Goal: Task Accomplishment & Management: Manage account settings

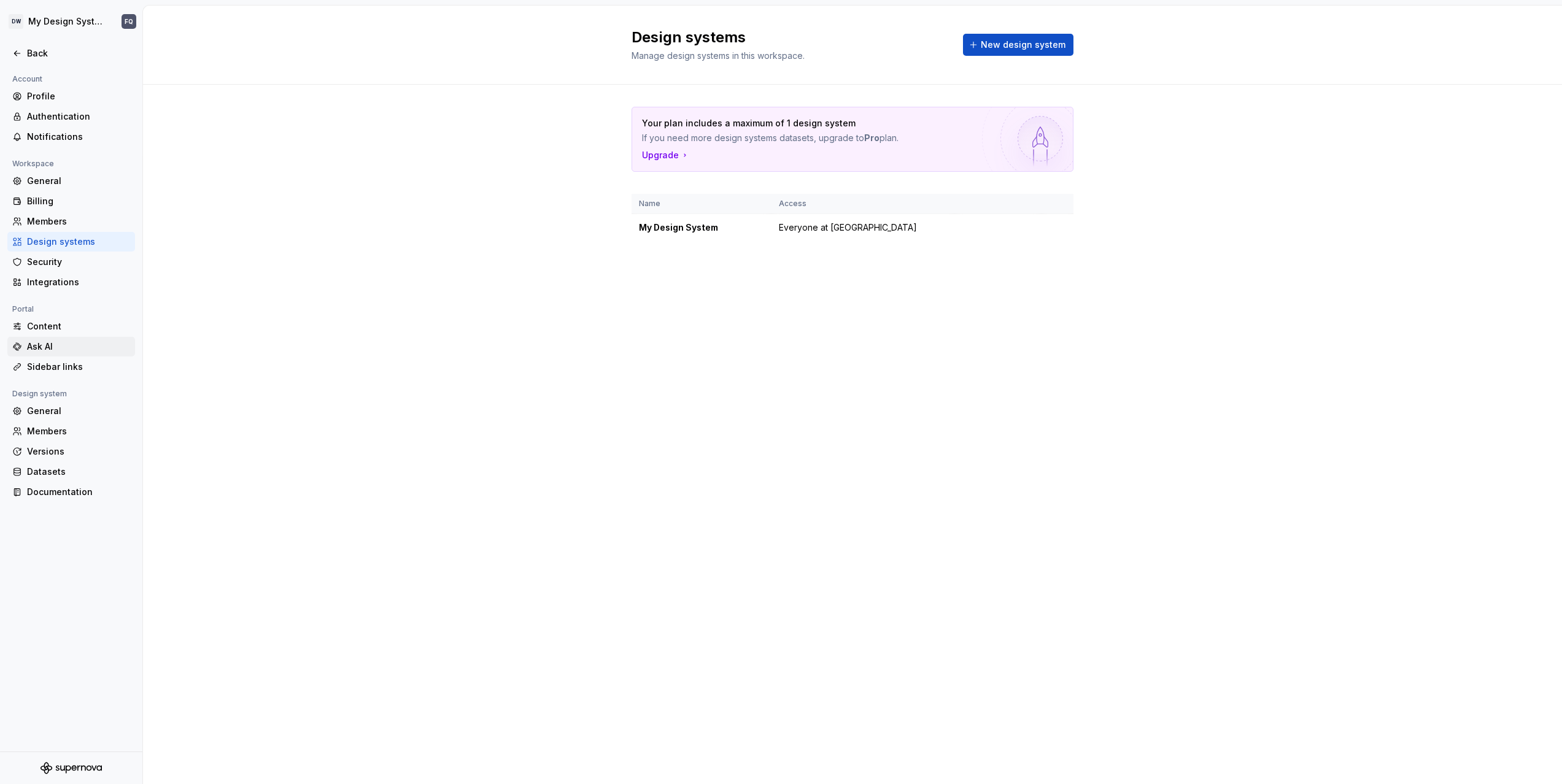
click at [52, 347] on div "Ask AI" at bounding box center [78, 346] width 103 height 13
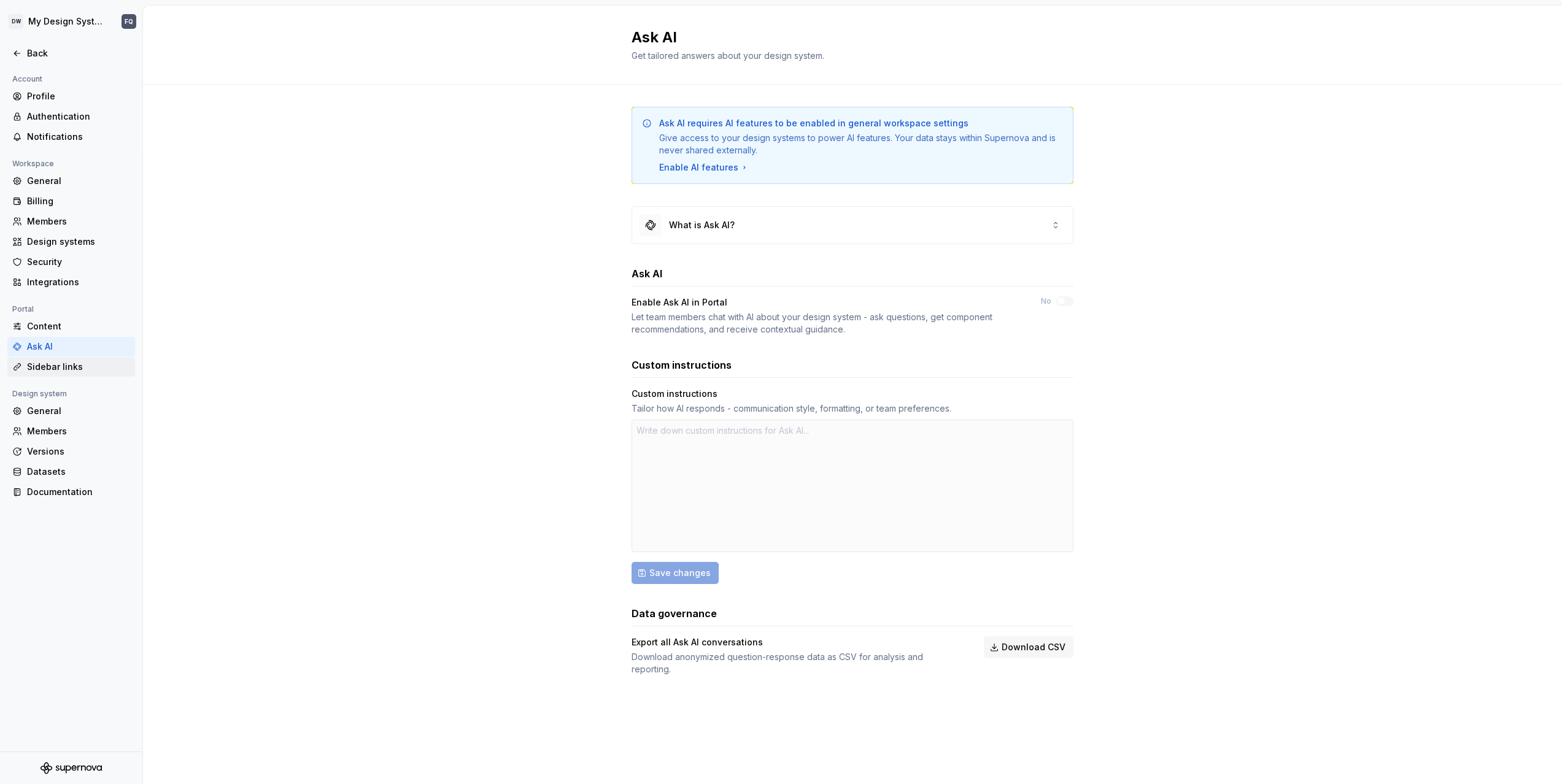
click at [48, 370] on div "Sidebar links" at bounding box center [78, 367] width 103 height 13
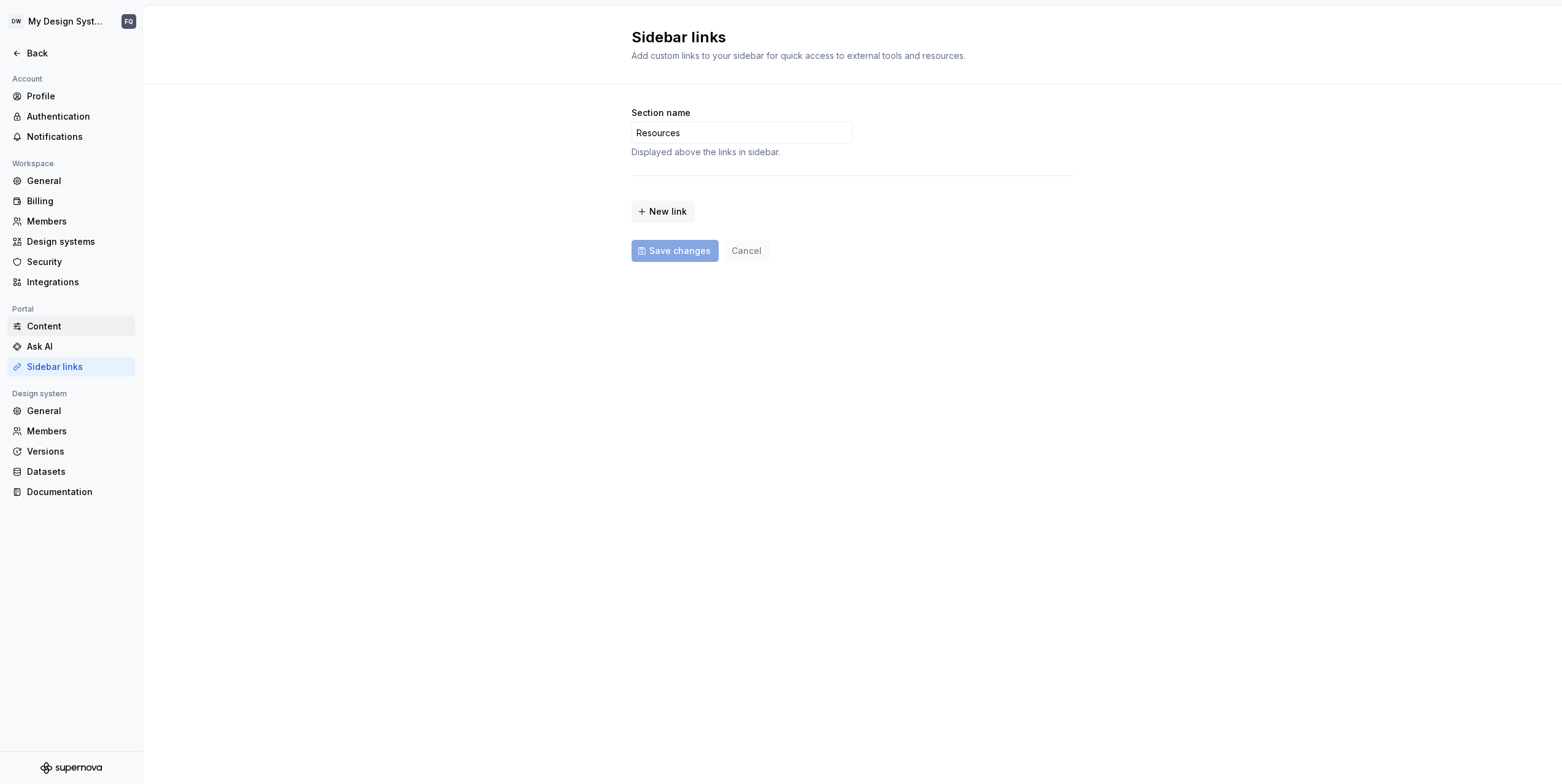
click at [43, 327] on div "Content" at bounding box center [78, 326] width 103 height 13
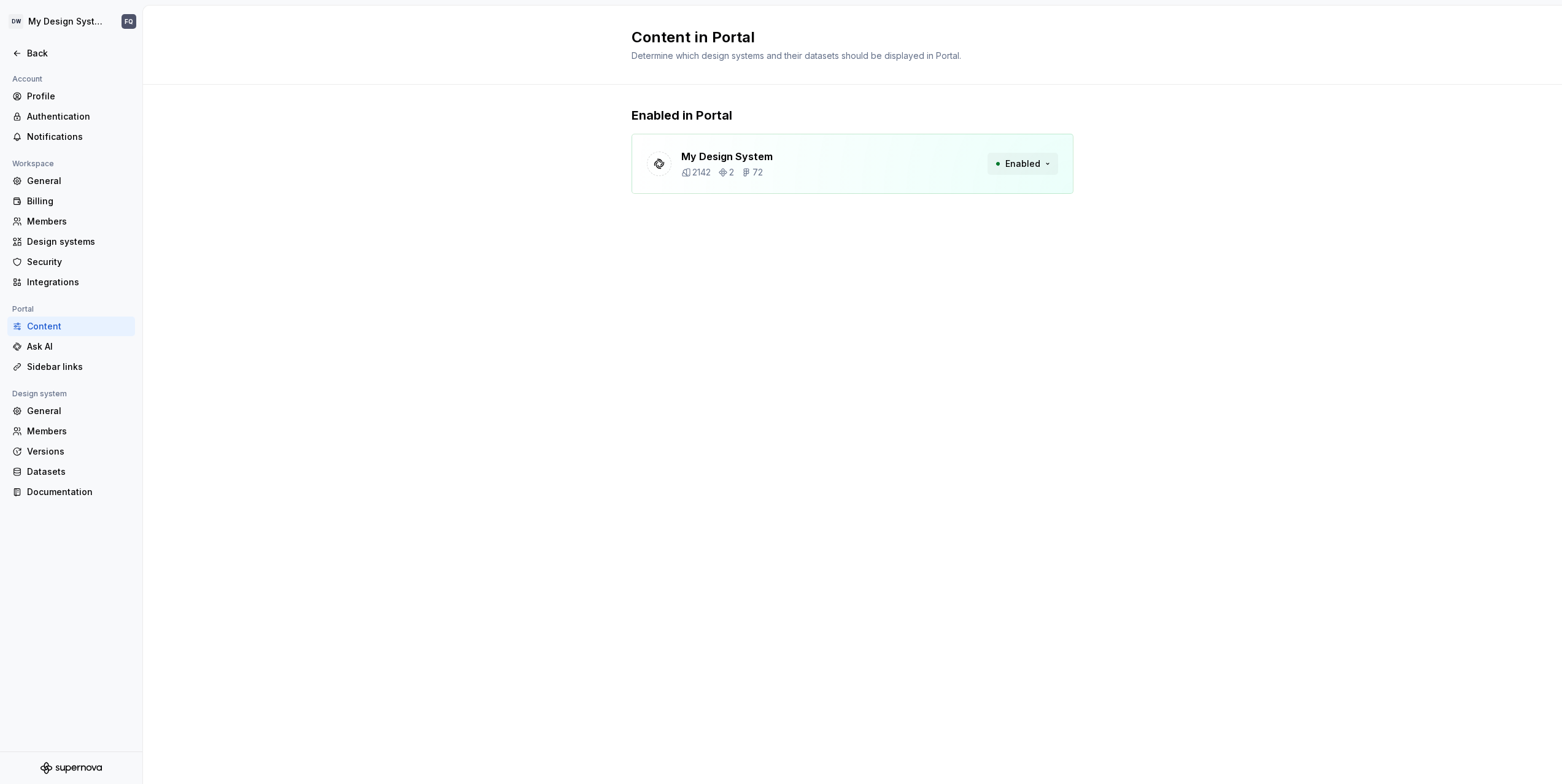
click at [1048, 163] on button "Enabled" at bounding box center [1022, 164] width 71 height 22
click at [450, 210] on div "Enabled in Portal My Design System 2142 2 72 Enabled" at bounding box center [852, 162] width 1419 height 156
click at [63, 16] on html "DW My Design System FQ Back Account Profile Authentication Notifications Worksp…" at bounding box center [781, 392] width 1562 height 784
click at [41, 106] on div "Daily credits" at bounding box center [74, 107] width 122 height 13
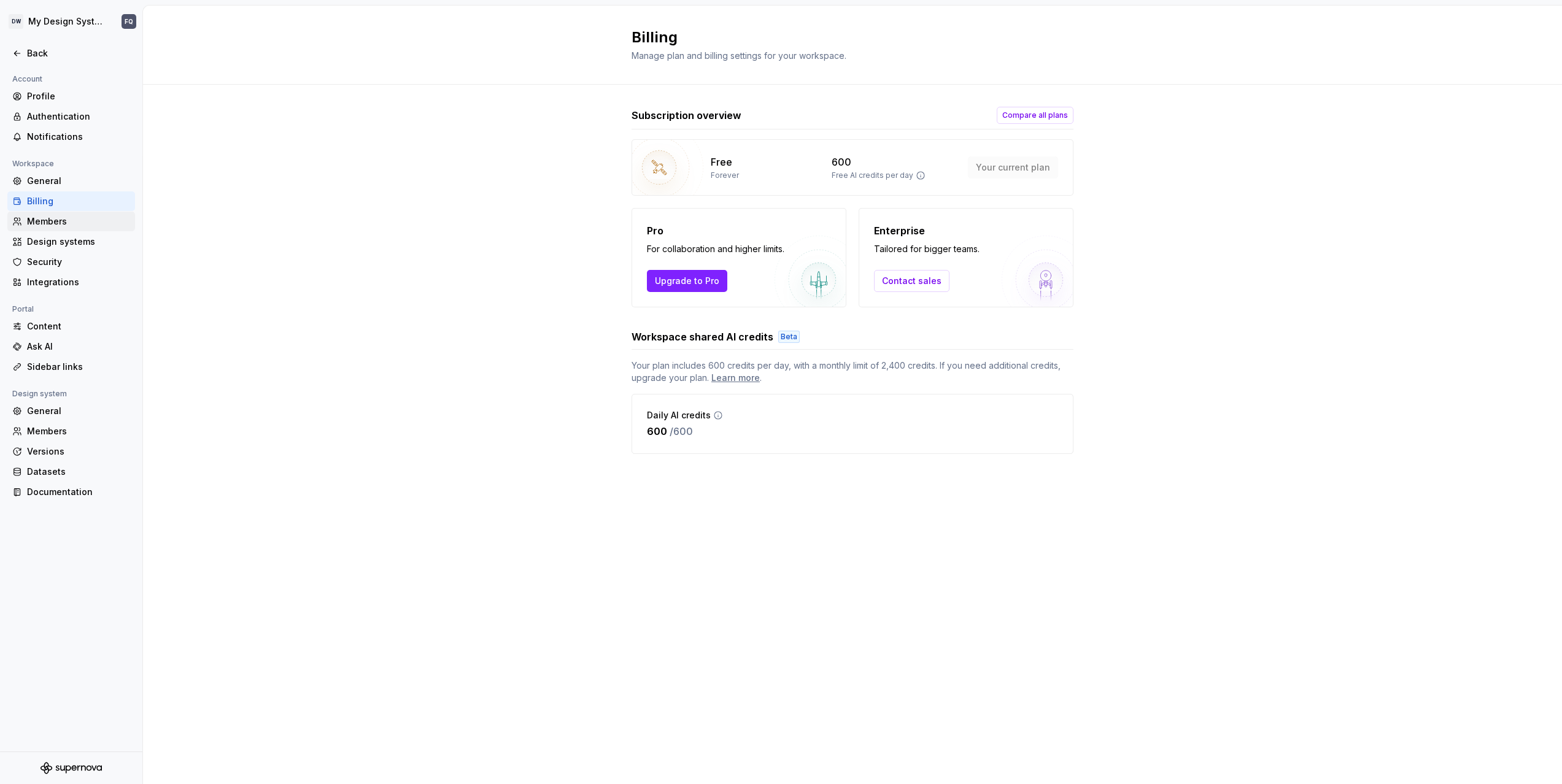
click at [50, 223] on div "Members" at bounding box center [78, 221] width 103 height 13
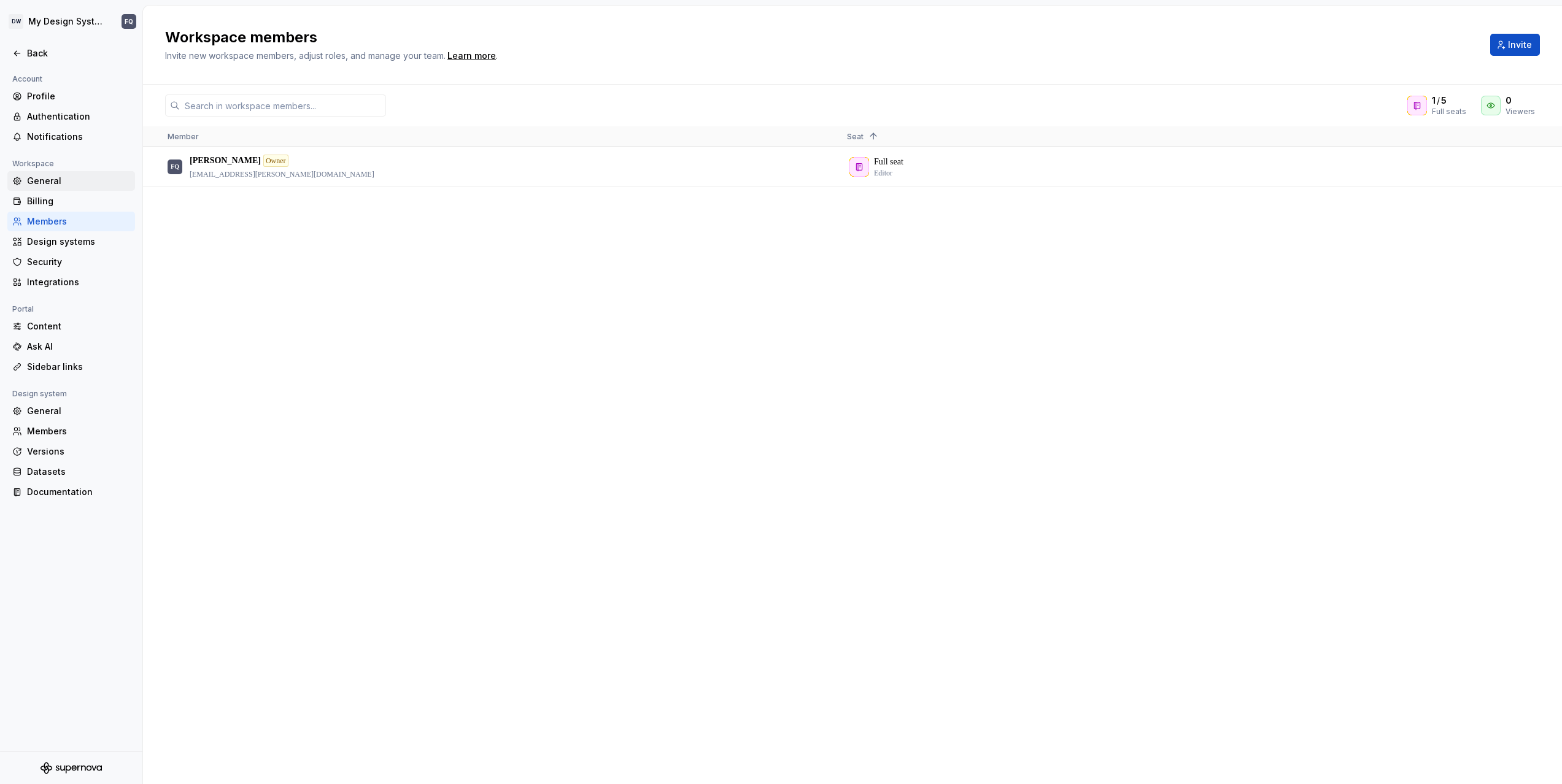
click at [43, 182] on div "General" at bounding box center [78, 180] width 103 height 13
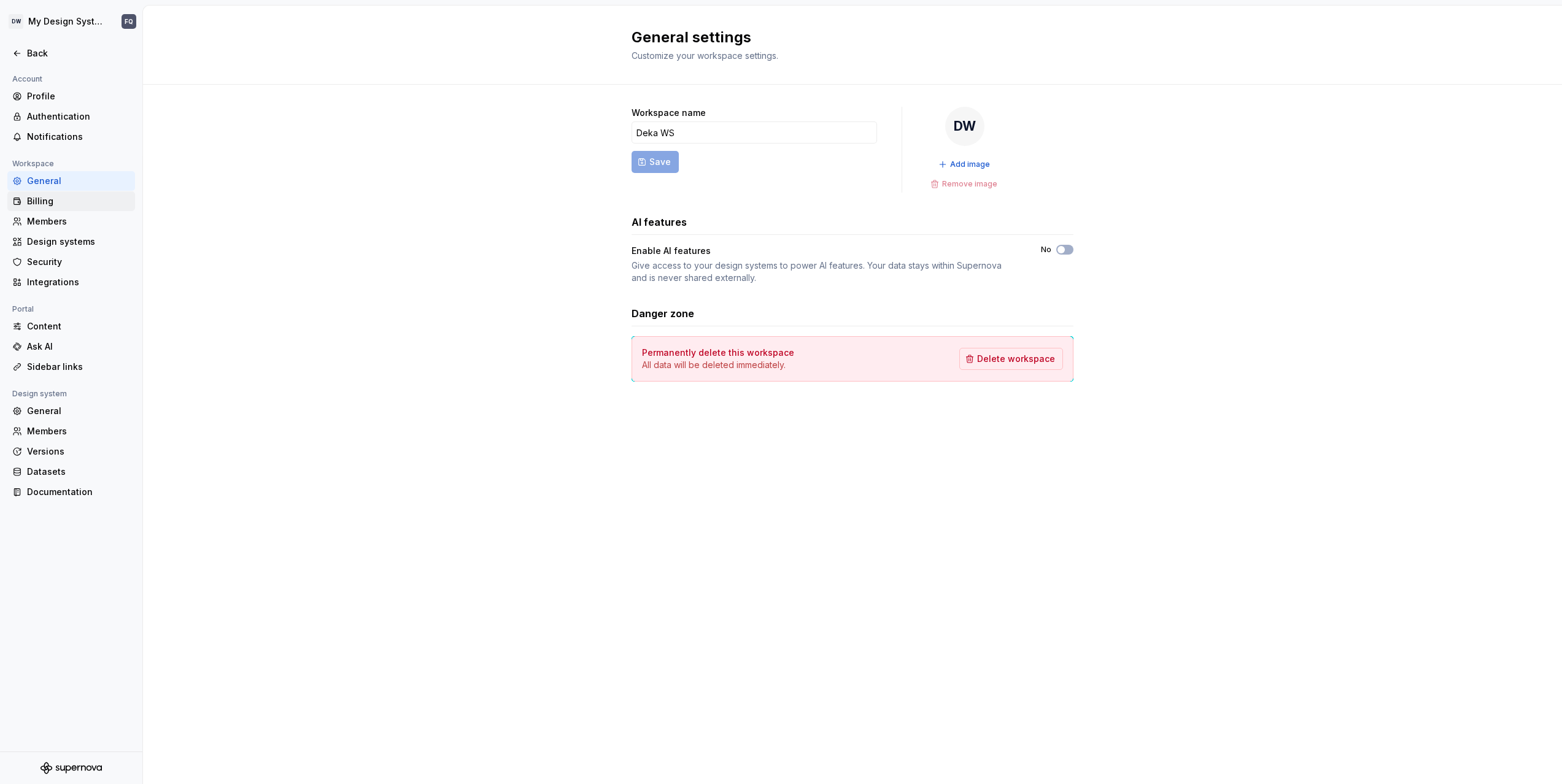
click at [44, 206] on div "Billing" at bounding box center [78, 201] width 103 height 13
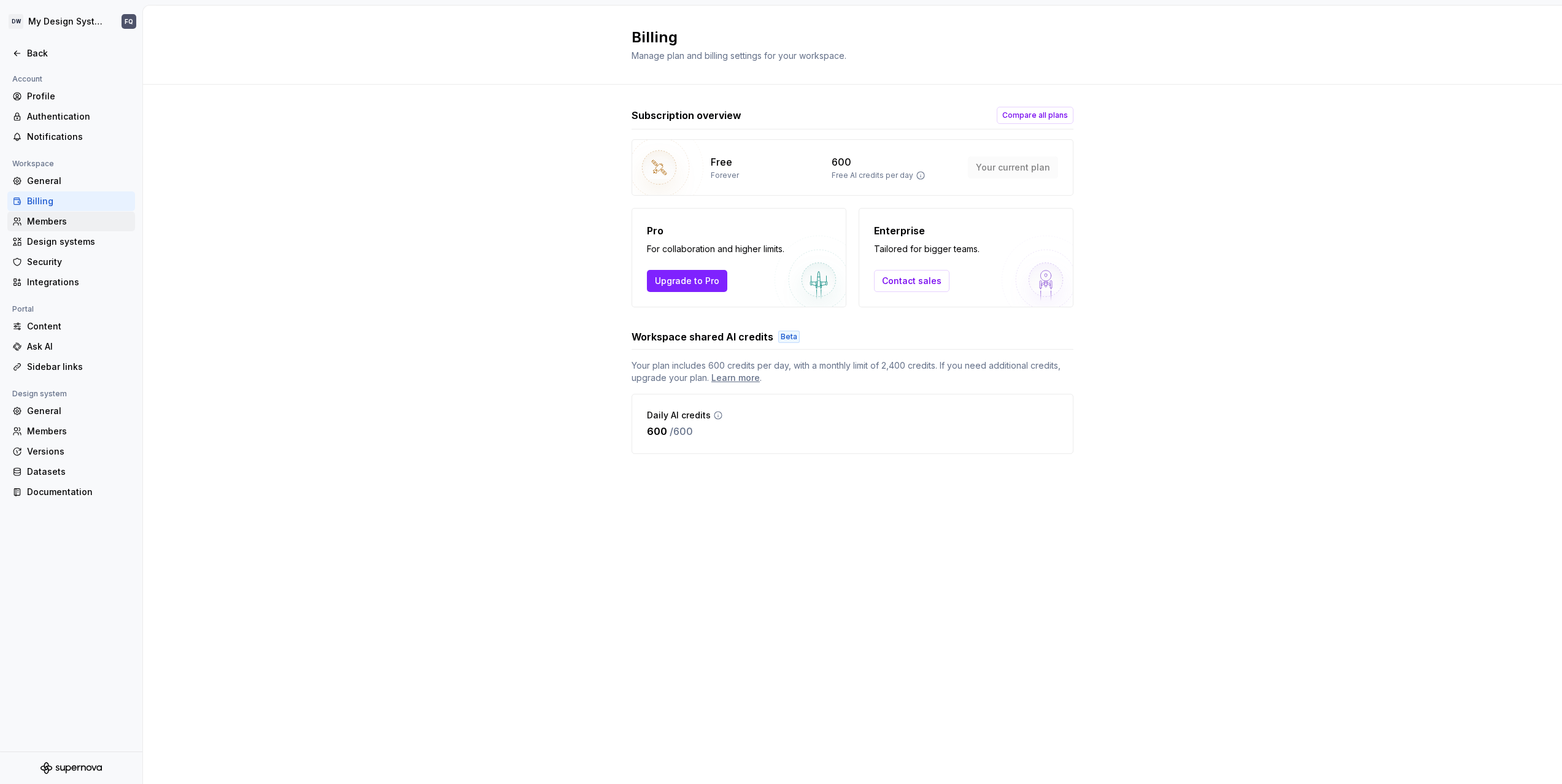
click at [44, 223] on div "Members" at bounding box center [78, 221] width 103 height 13
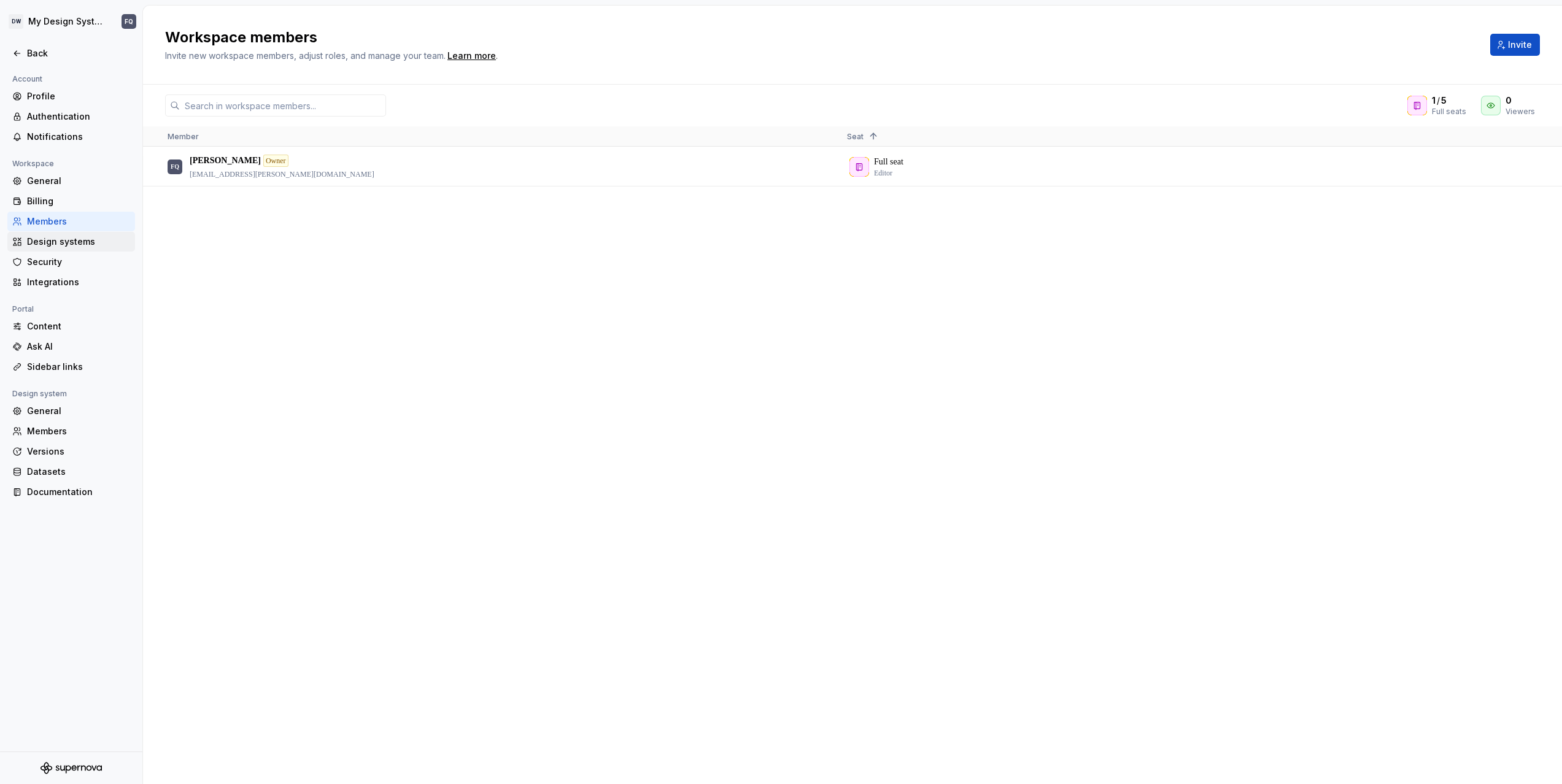
click at [45, 240] on div "Design systems" at bounding box center [78, 241] width 103 height 13
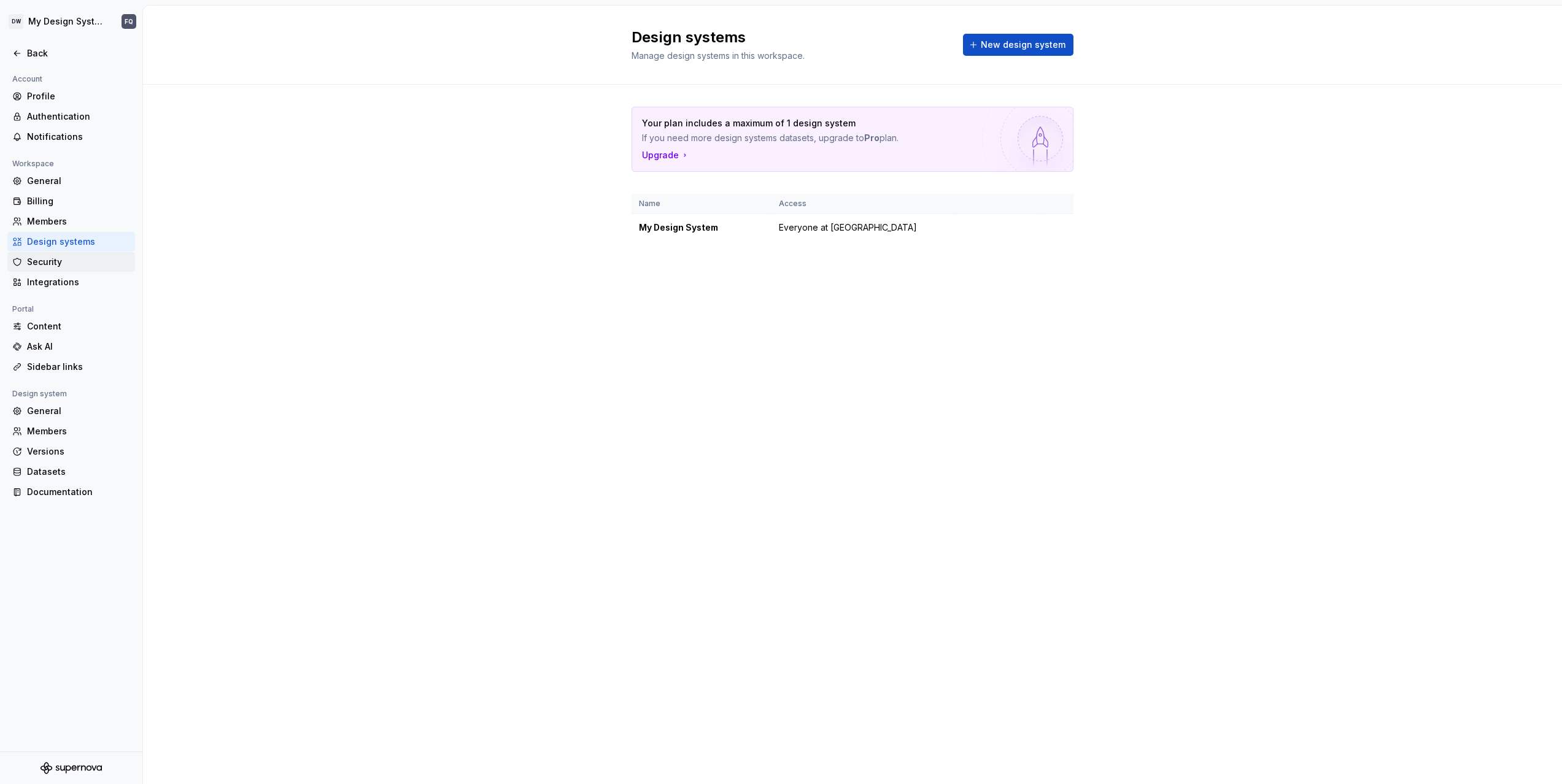
click at [50, 262] on div "Security" at bounding box center [78, 261] width 103 height 13
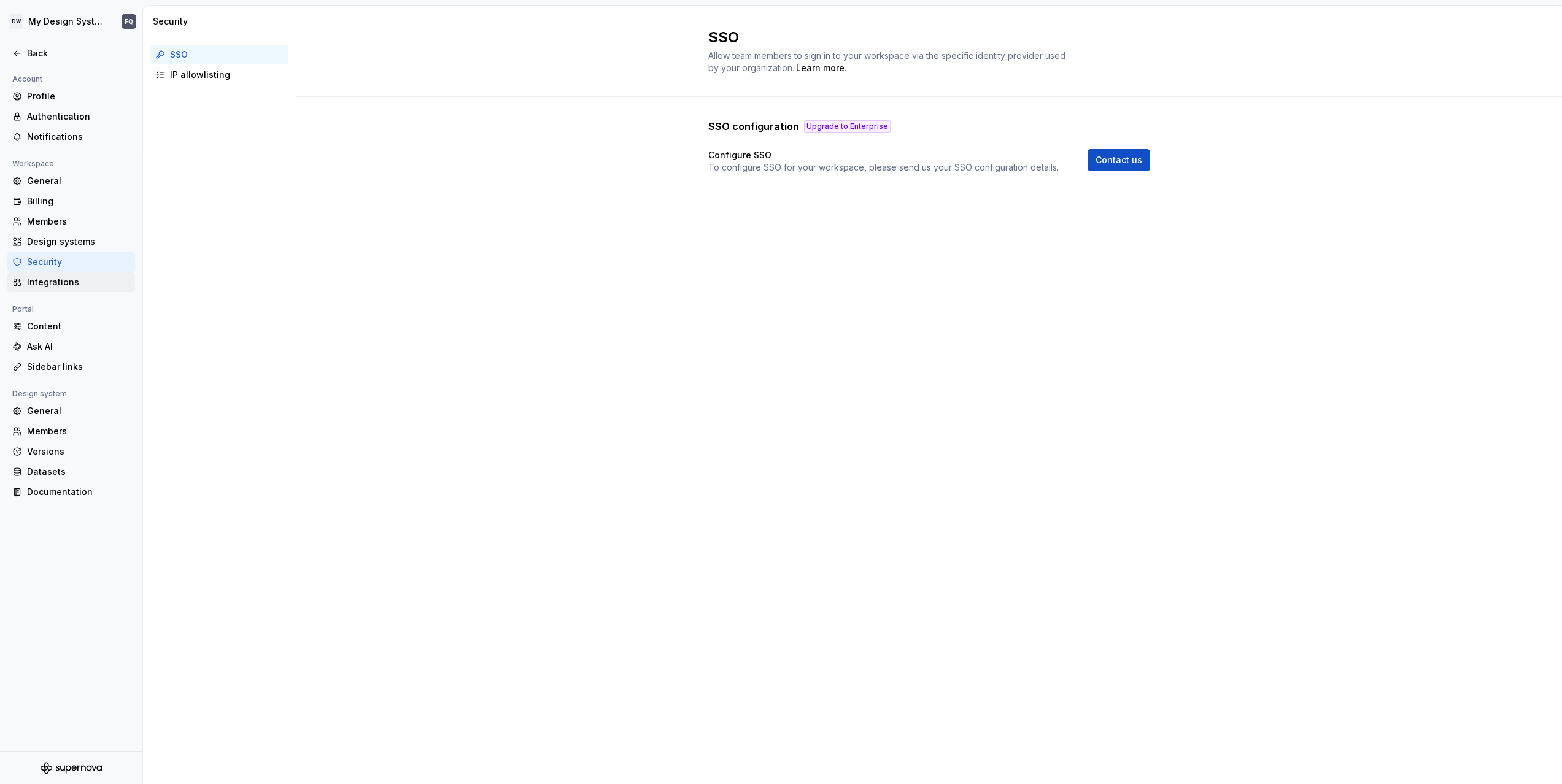
click at [52, 283] on div "Integrations" at bounding box center [78, 282] width 103 height 13
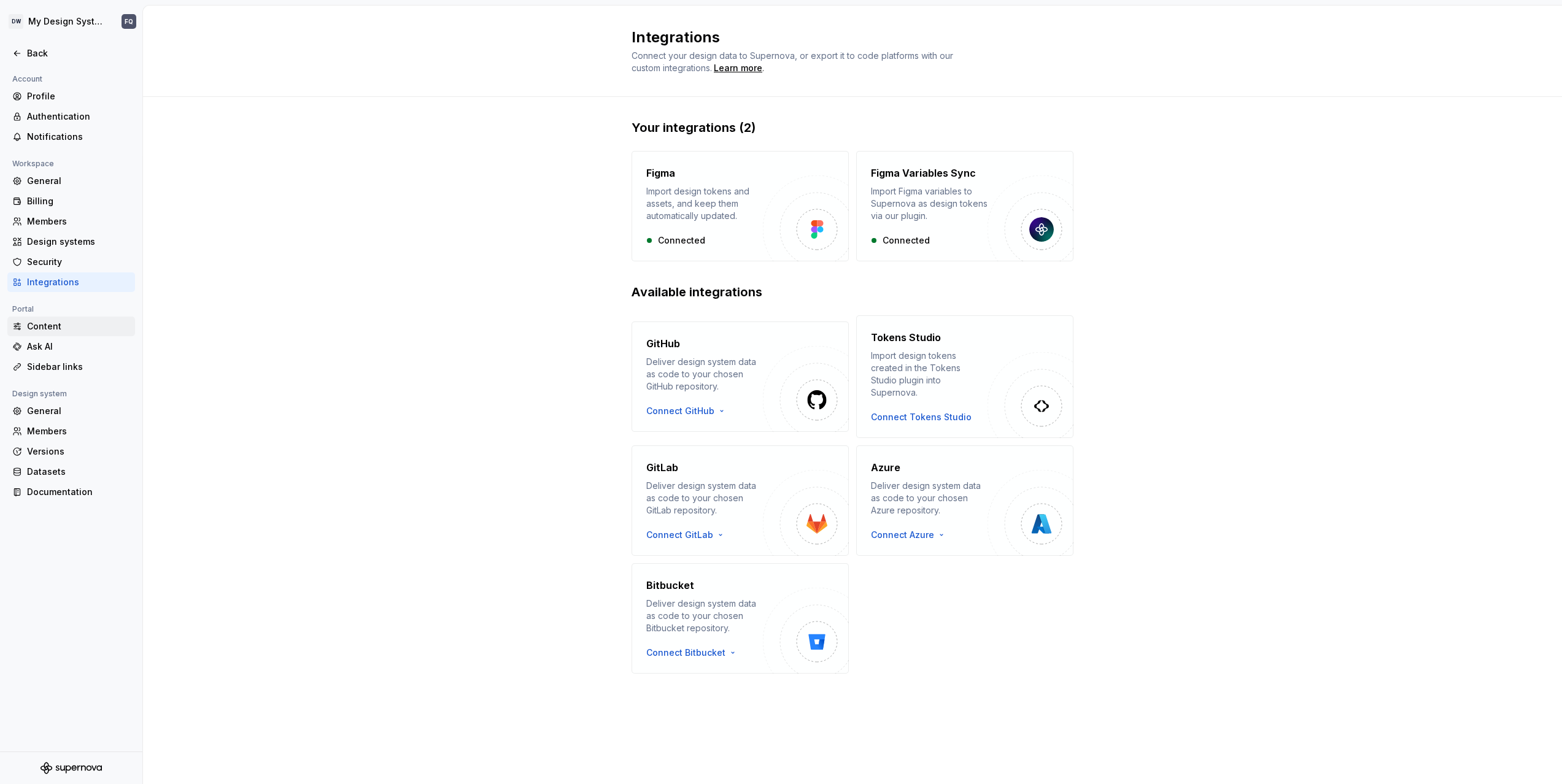
click at [45, 326] on div "Content" at bounding box center [78, 326] width 103 height 13
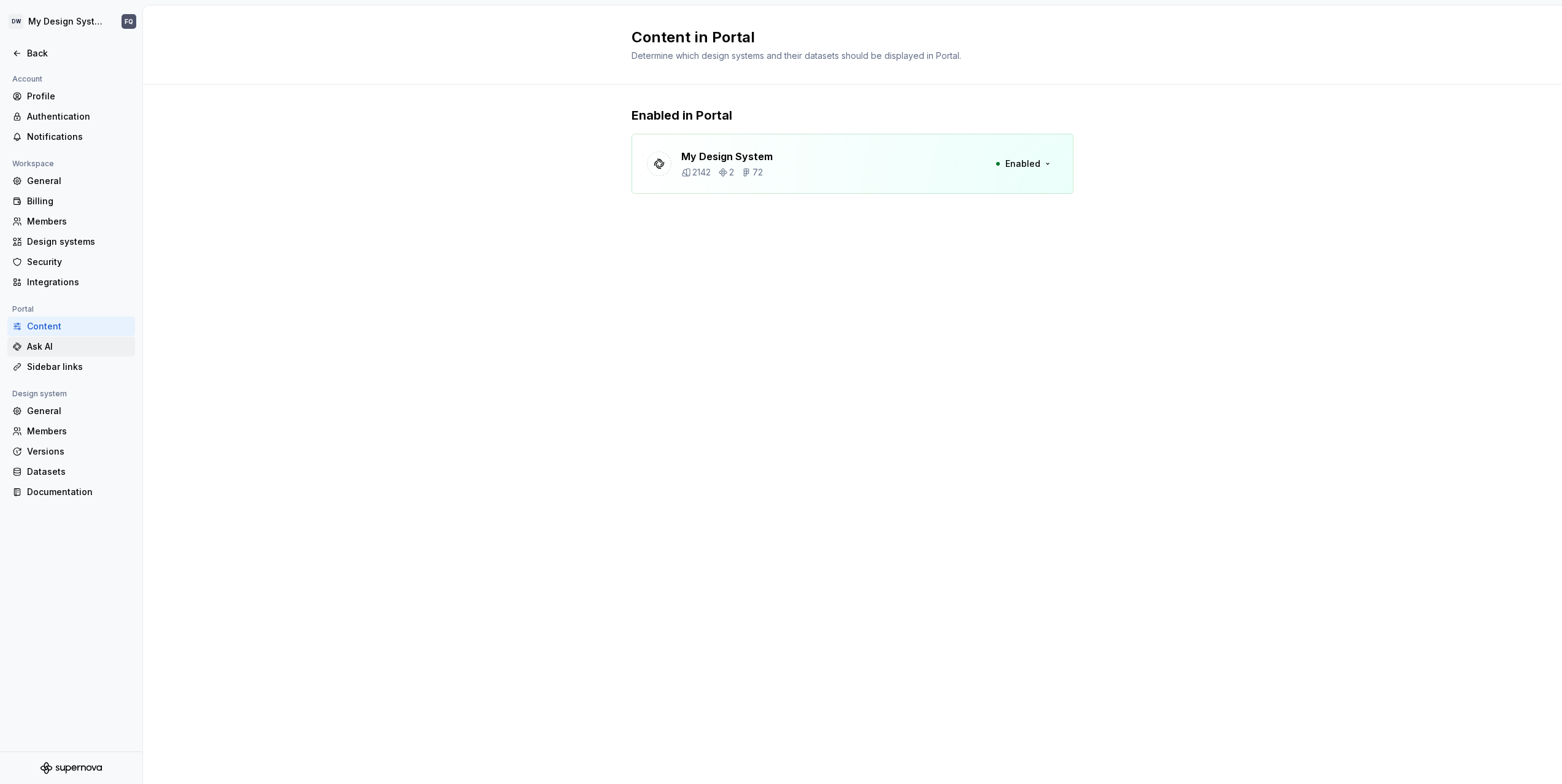
click at [53, 349] on div "Ask AI" at bounding box center [78, 346] width 103 height 13
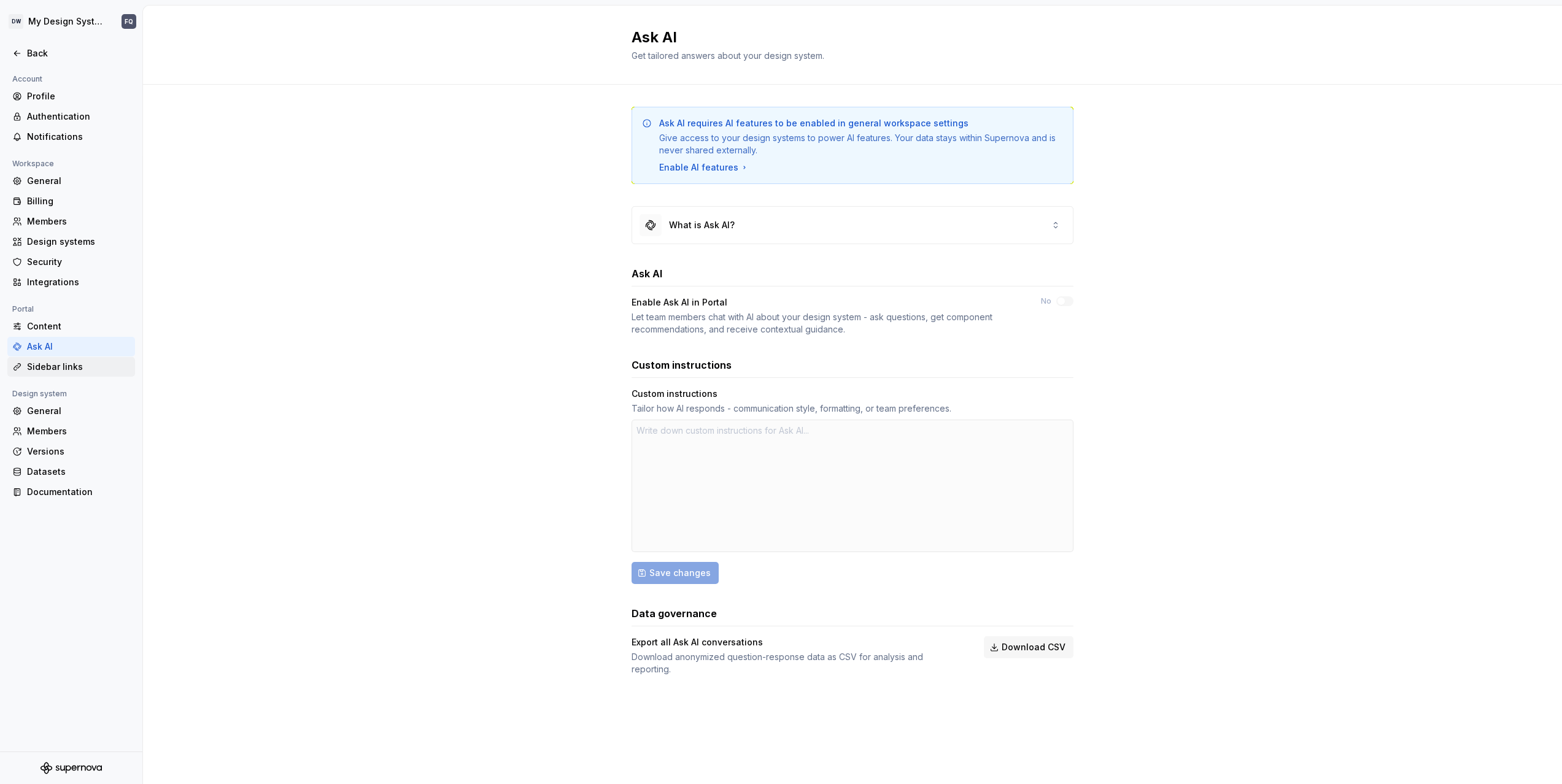
click at [53, 371] on div "Sidebar links" at bounding box center [78, 367] width 103 height 13
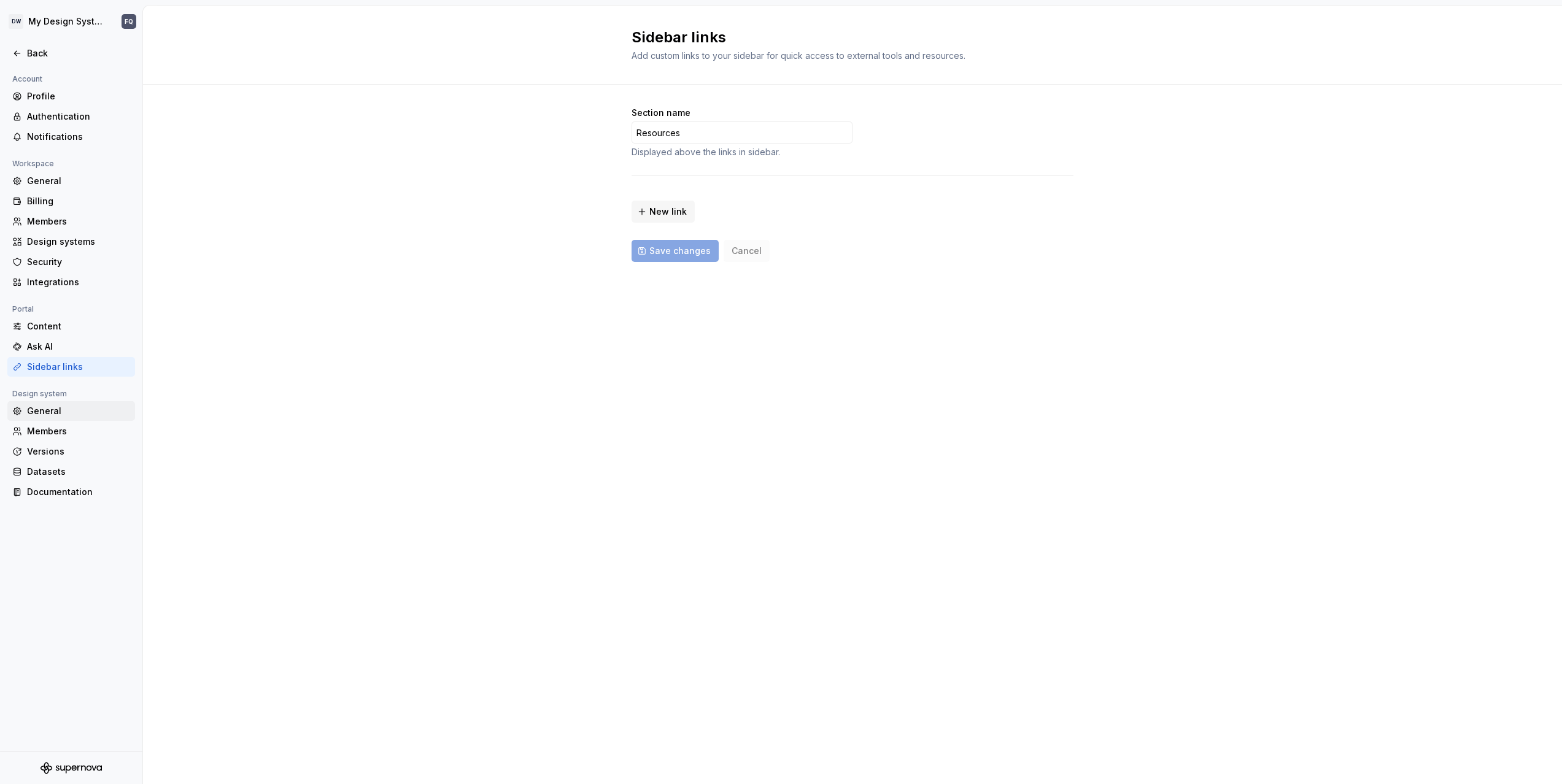
click at [50, 407] on div "General" at bounding box center [78, 411] width 103 height 13
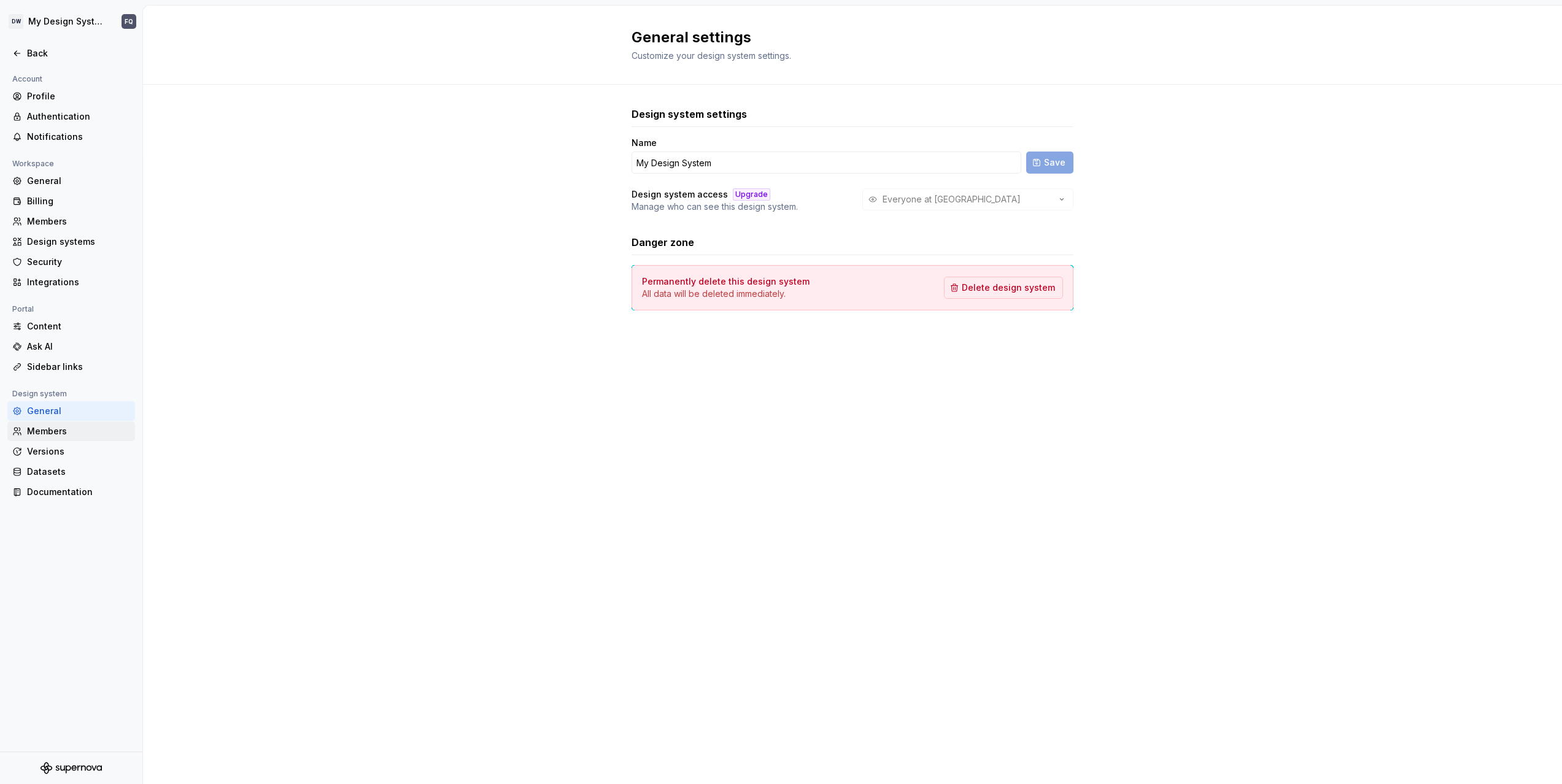
click at [48, 432] on div "Members" at bounding box center [78, 431] width 103 height 13
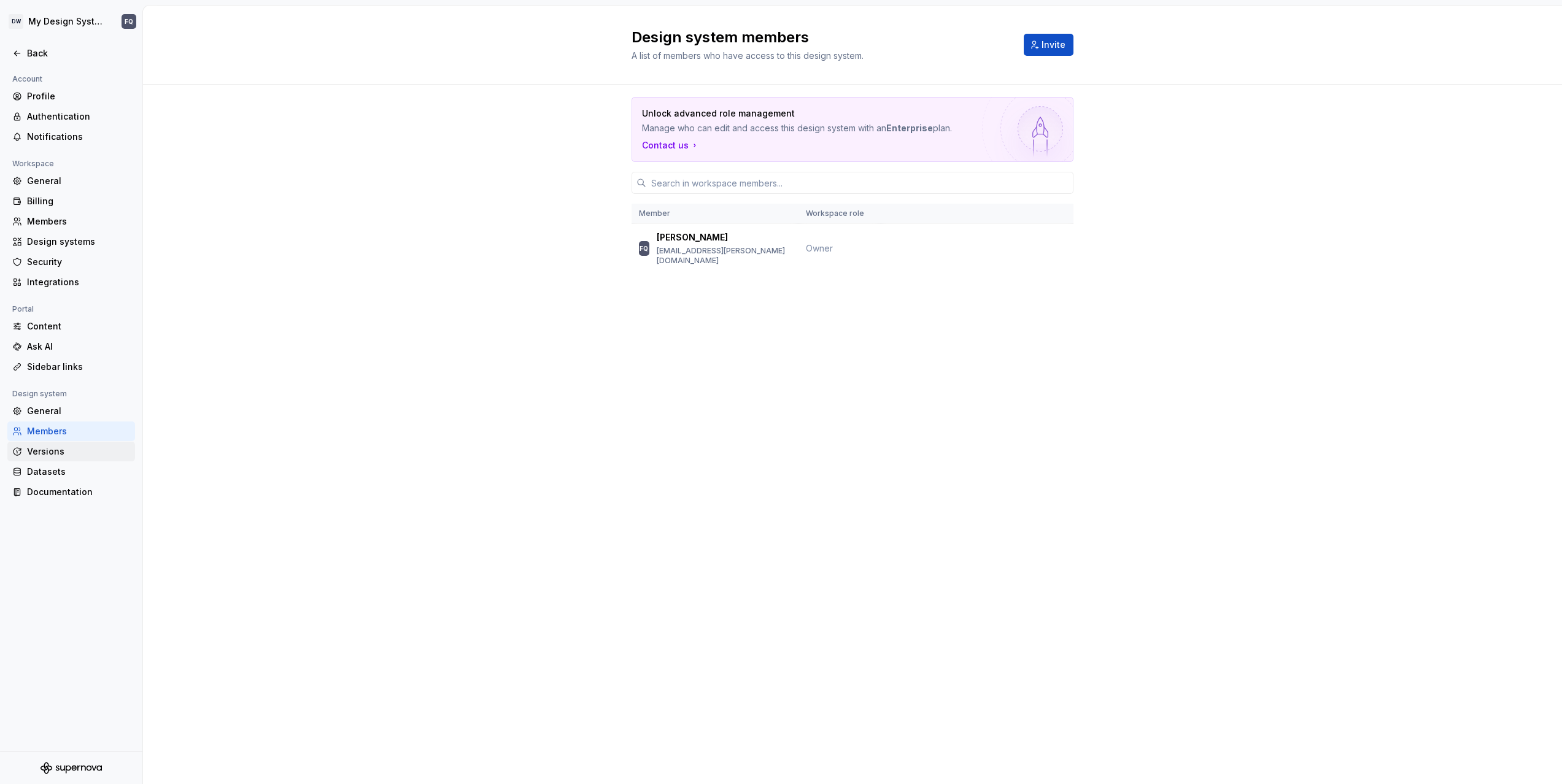
click at [52, 452] on div "Versions" at bounding box center [78, 451] width 103 height 13
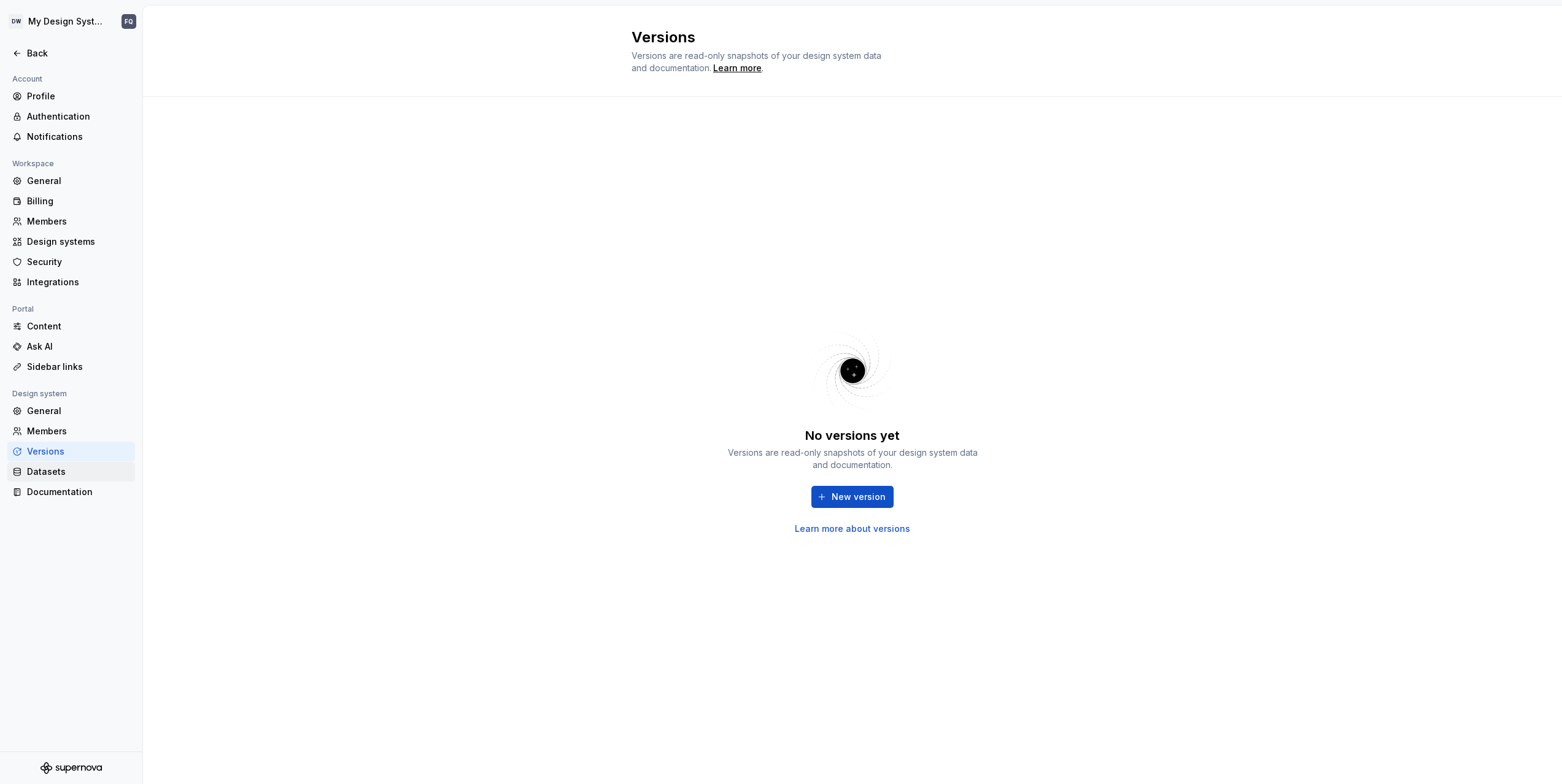
click at [59, 476] on div "Datasets" at bounding box center [78, 472] width 103 height 13
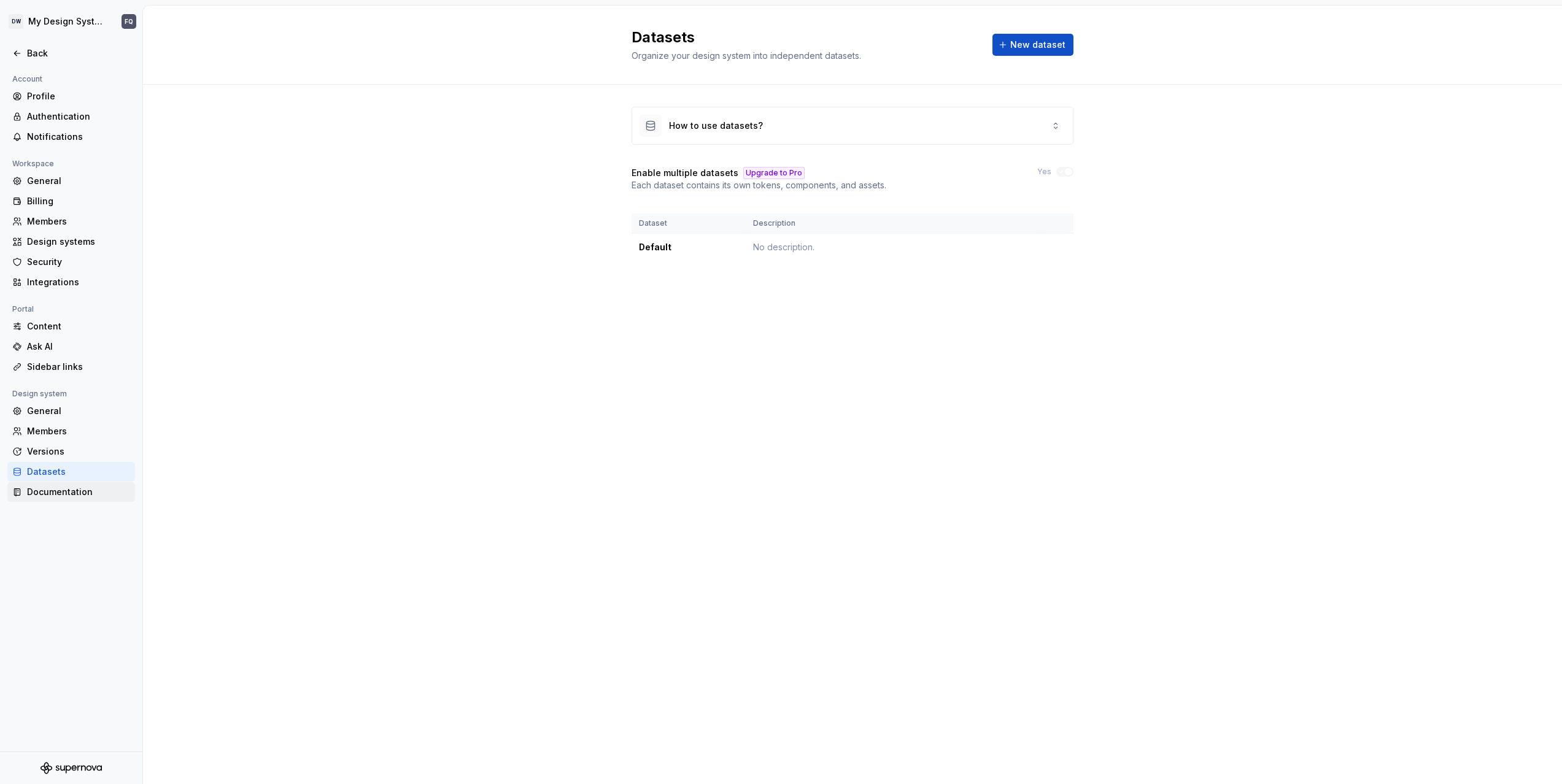
click at [63, 491] on div "Documentation" at bounding box center [78, 492] width 103 height 13
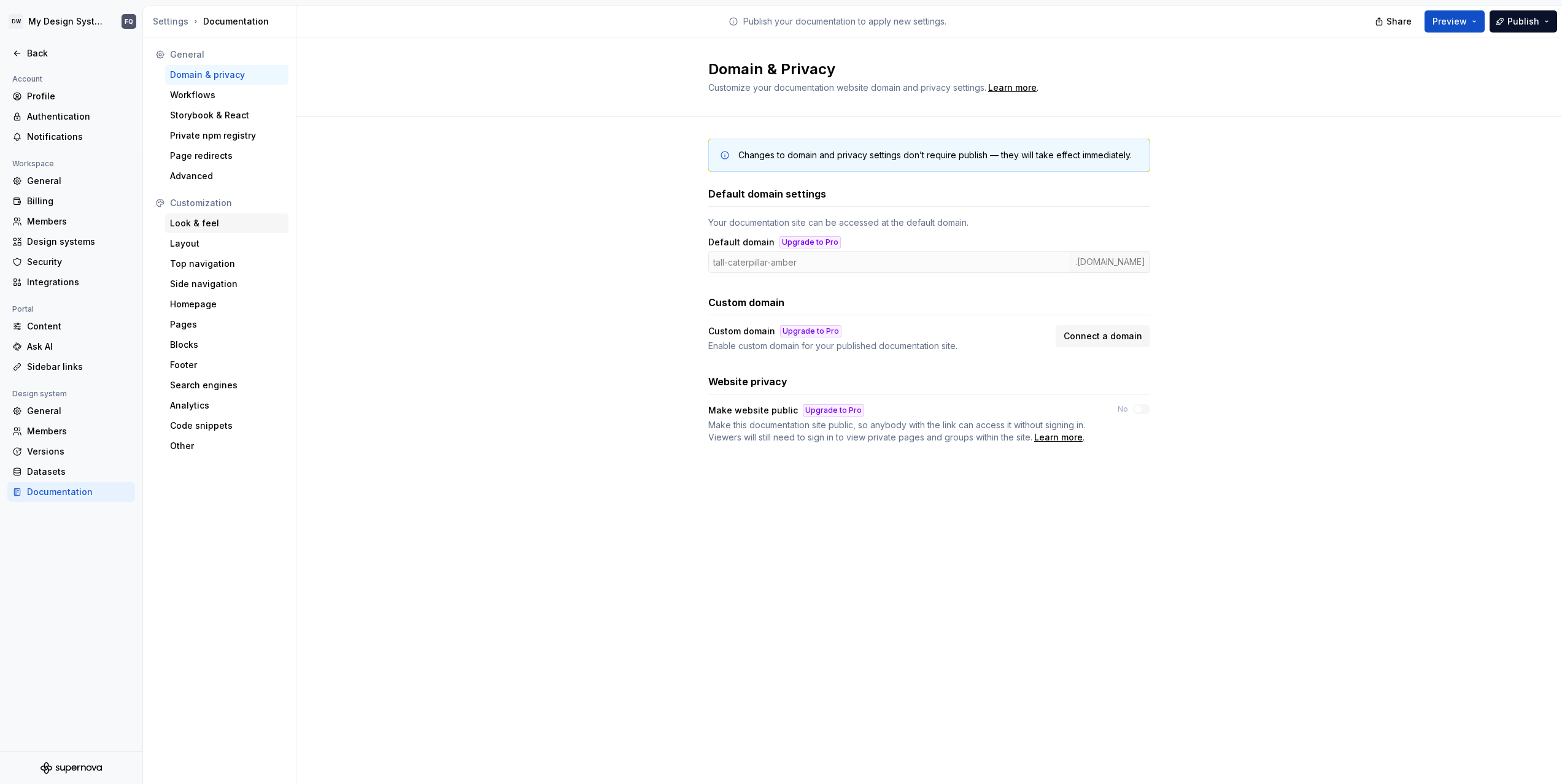
click at [202, 224] on div "Look & feel" at bounding box center [227, 223] width 114 height 13
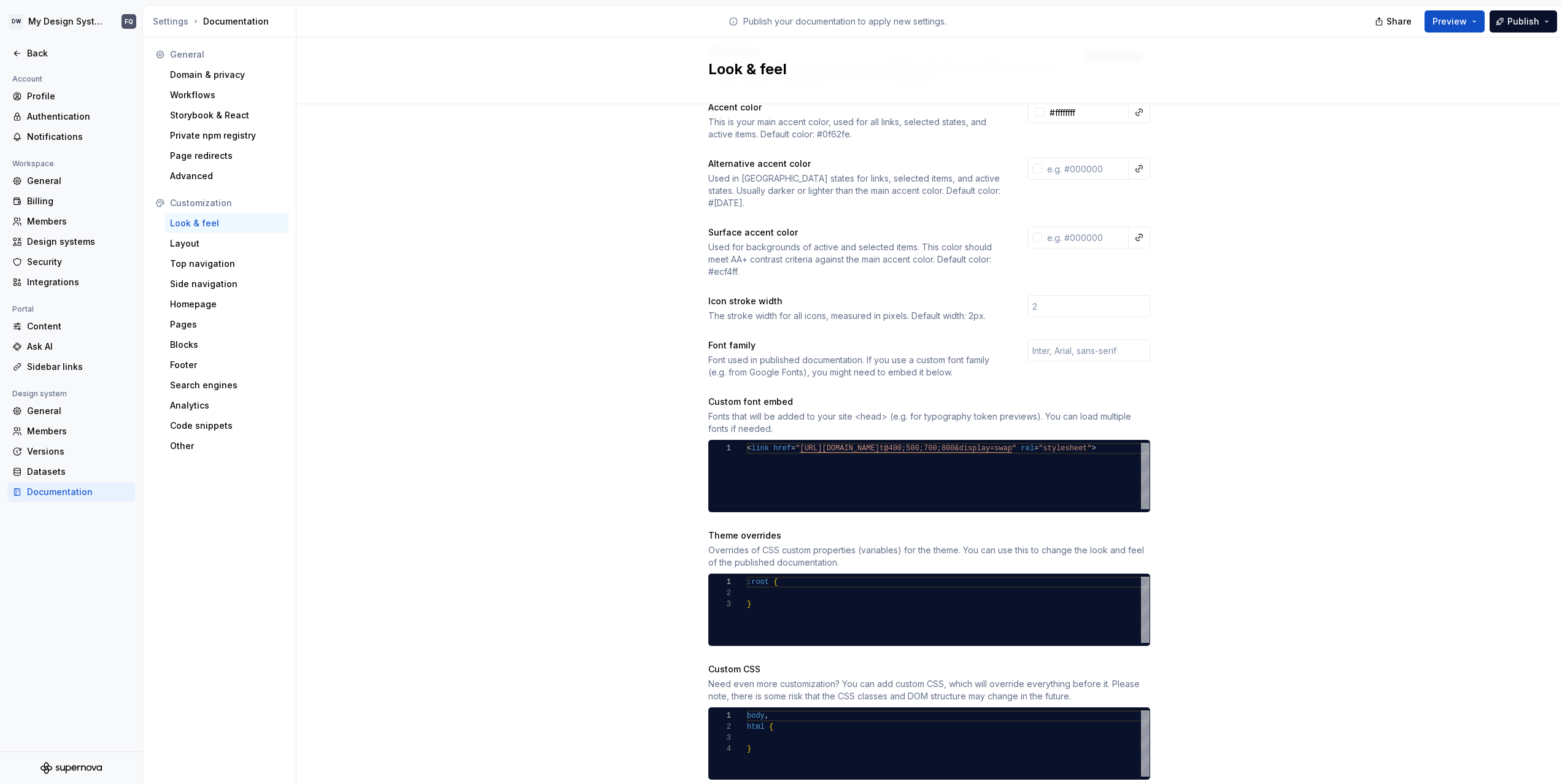
scroll to position [207, 0]
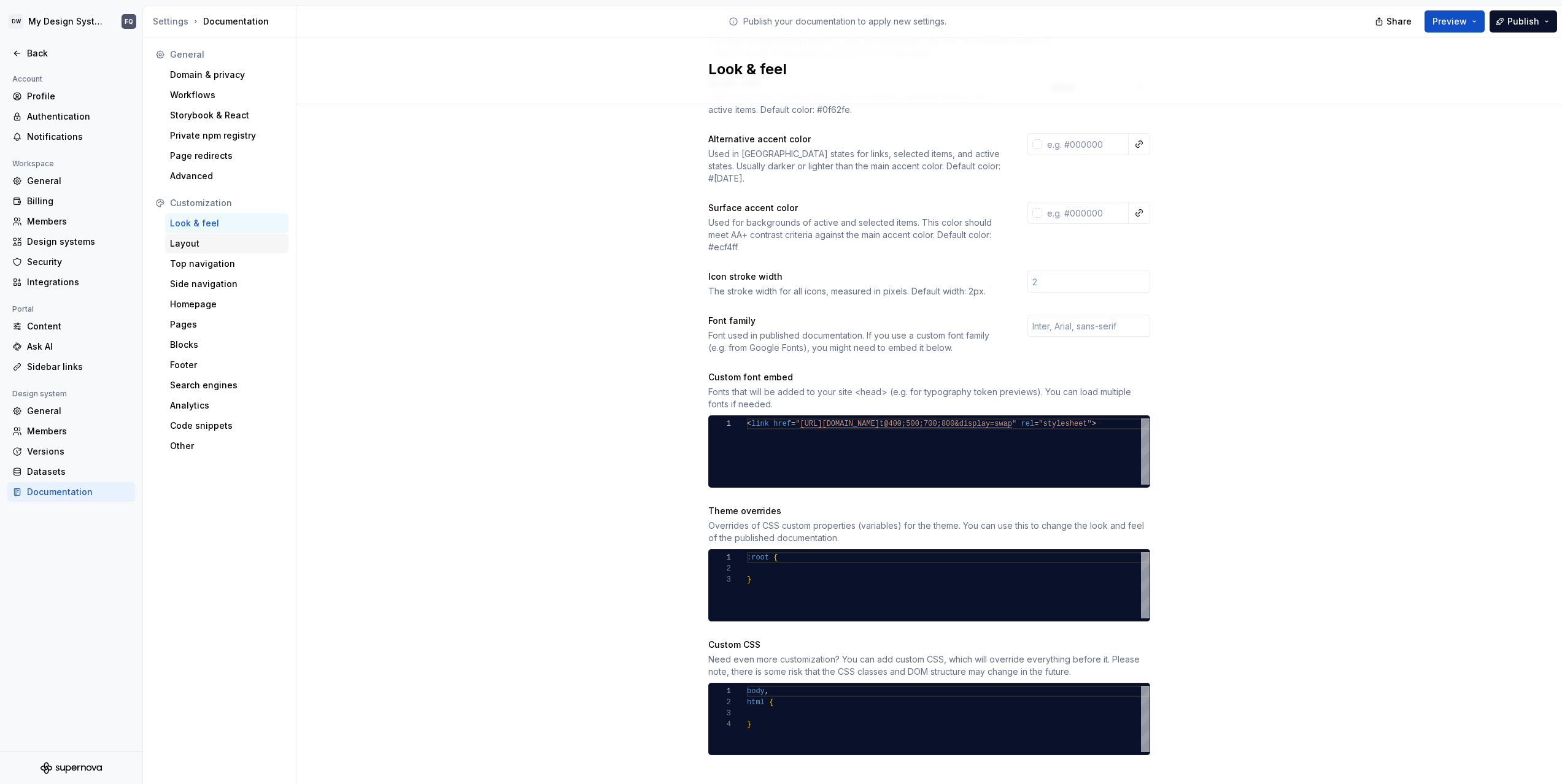
click at [199, 245] on div "Layout" at bounding box center [227, 243] width 114 height 13
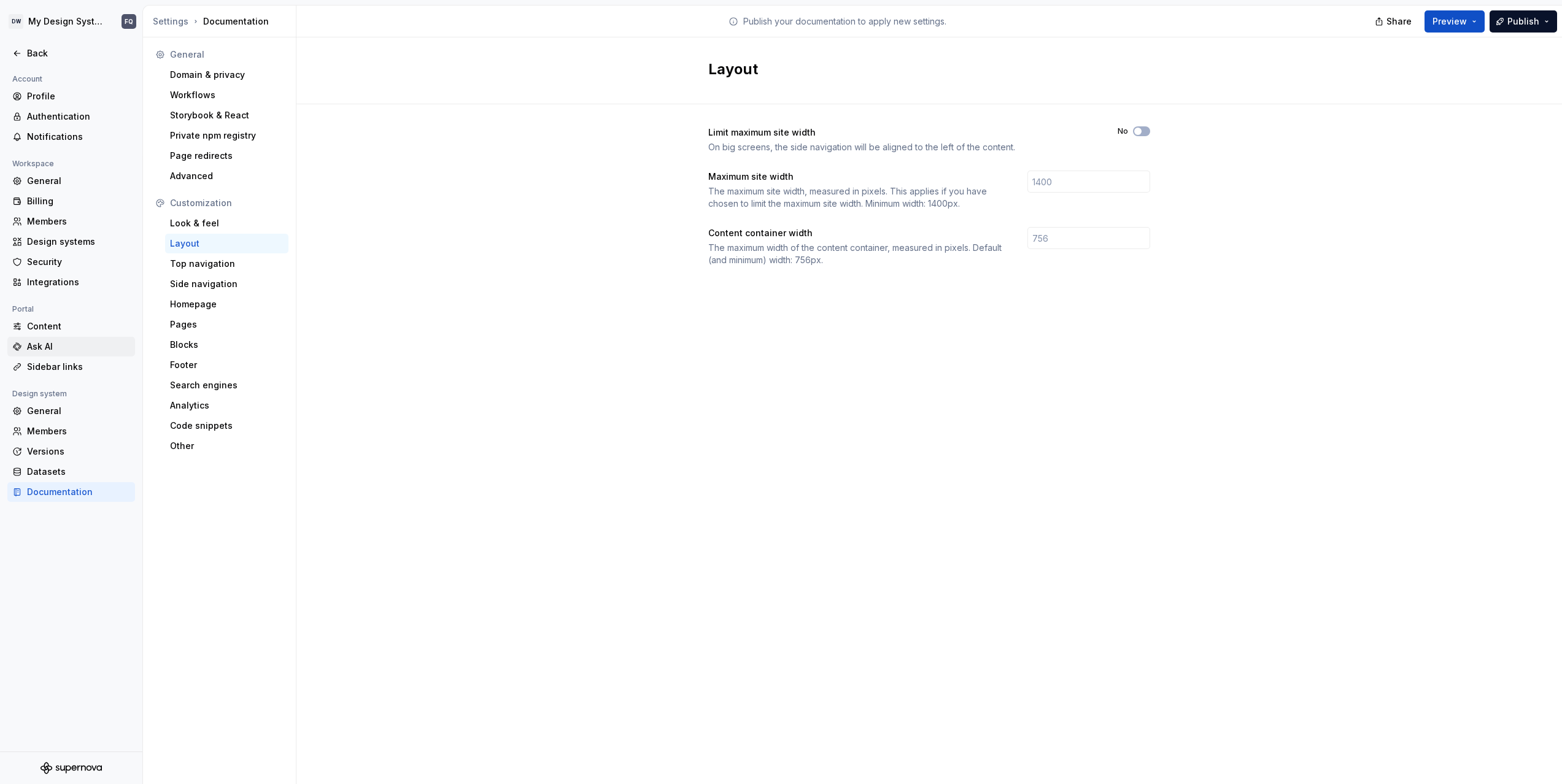
click at [39, 346] on div "Ask AI" at bounding box center [78, 346] width 103 height 13
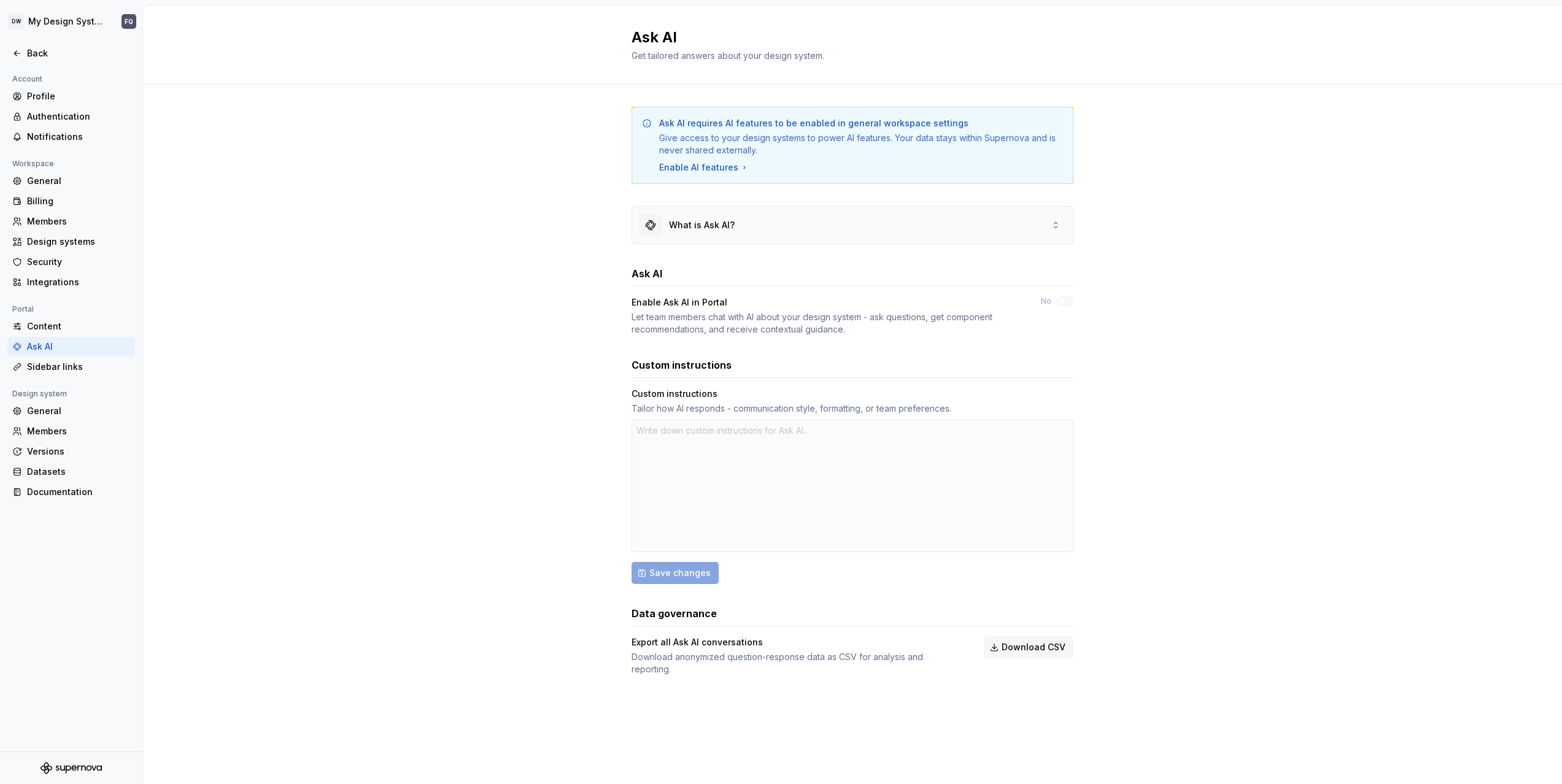
click at [721, 225] on div "What is Ask AI?" at bounding box center [702, 225] width 66 height 13
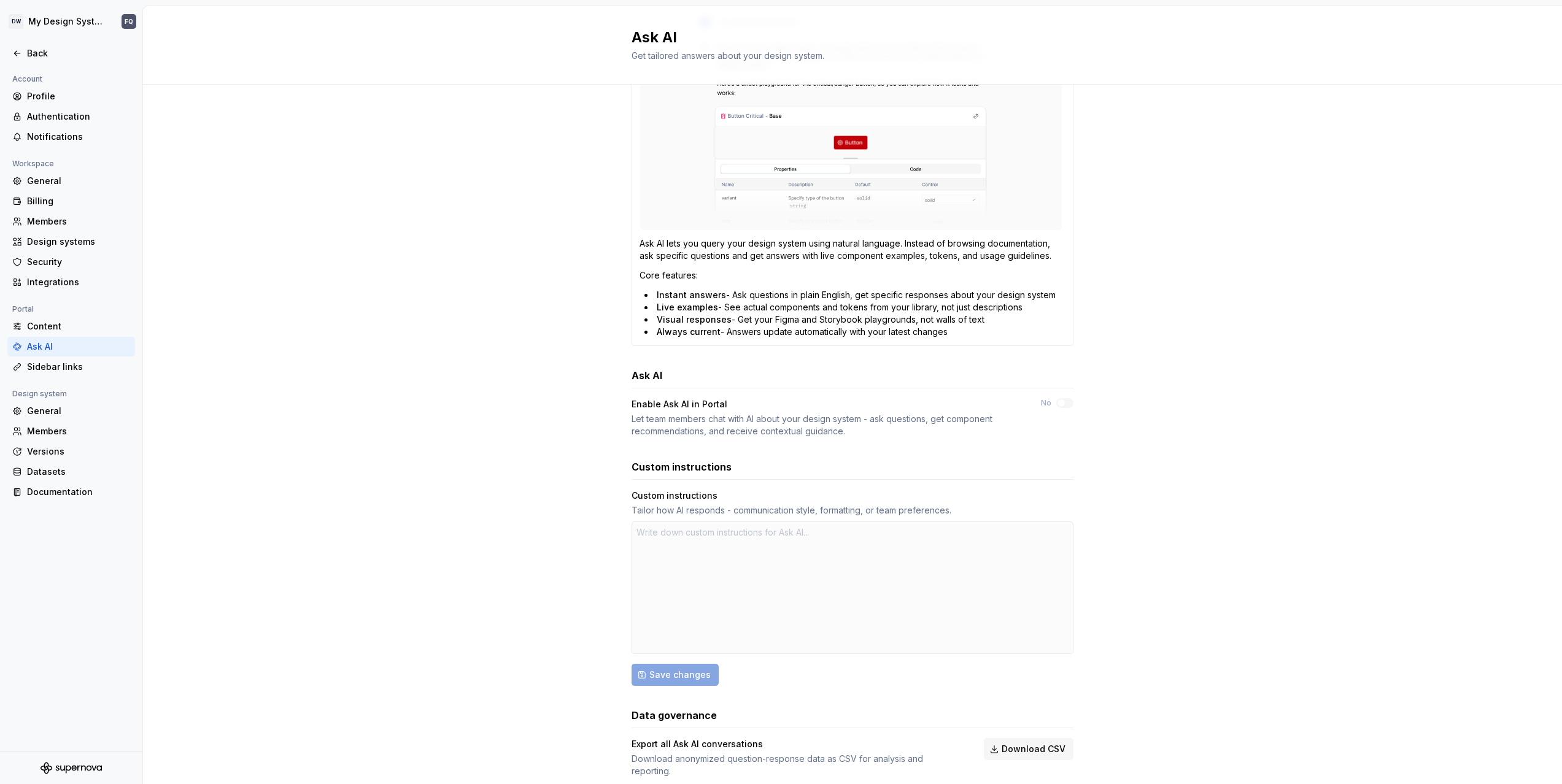
scroll to position [276, 0]
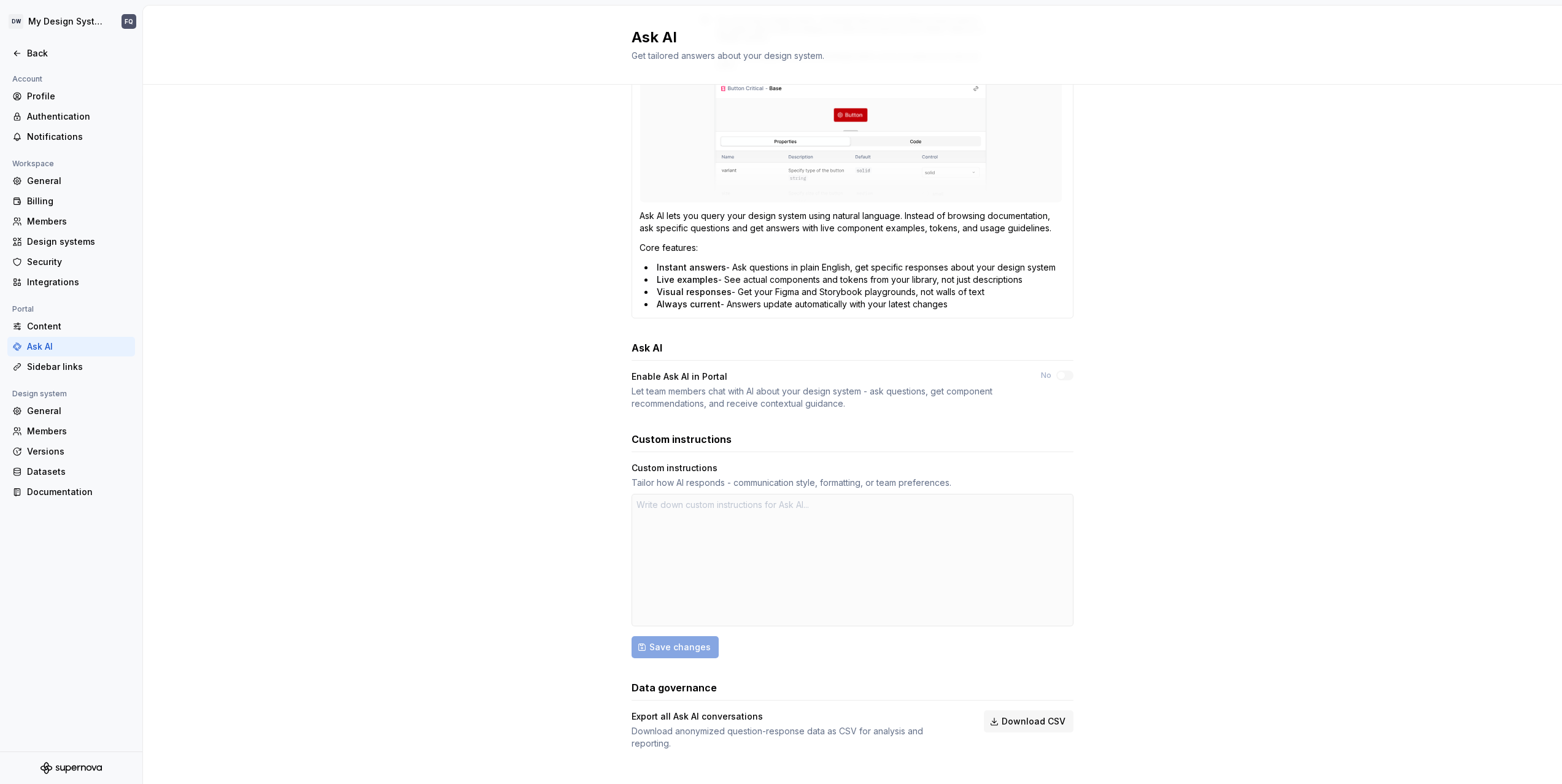
type textarea "*"
